Goal: Find specific page/section: Find specific page/section

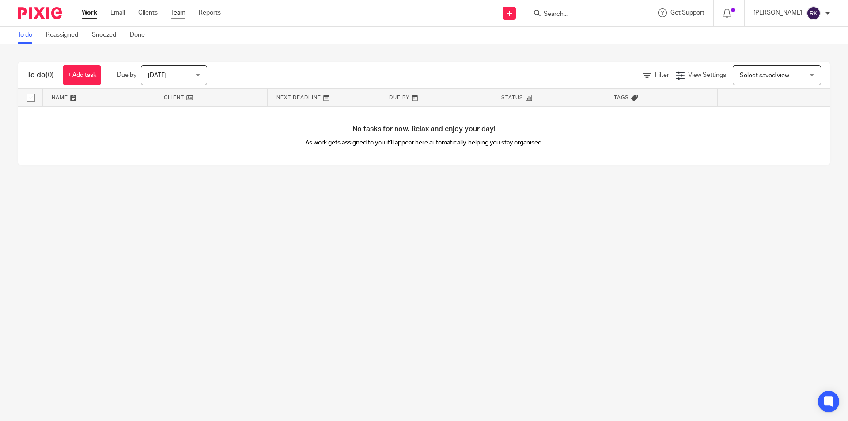
click at [172, 13] on link "Team" at bounding box center [178, 12] width 15 height 9
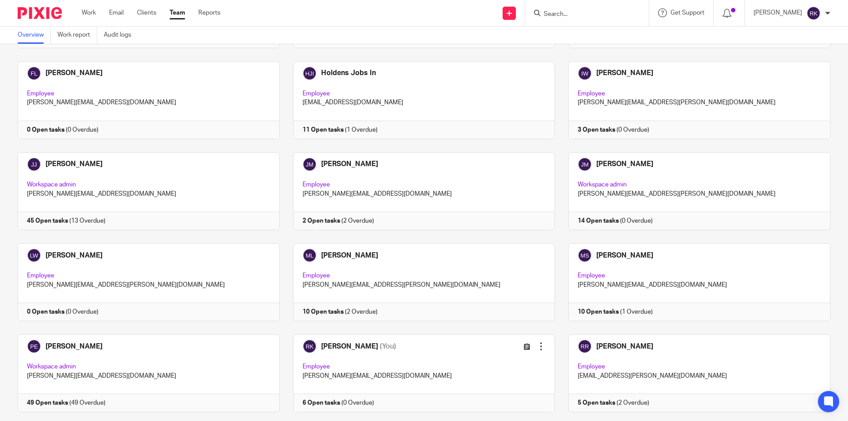
scroll to position [511, 0]
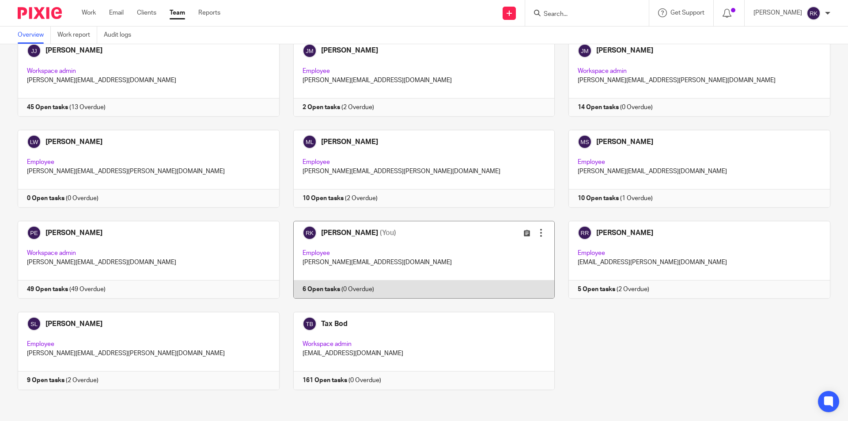
click at [313, 286] on link at bounding box center [418, 260] width 276 height 78
